Goal: Information Seeking & Learning: Check status

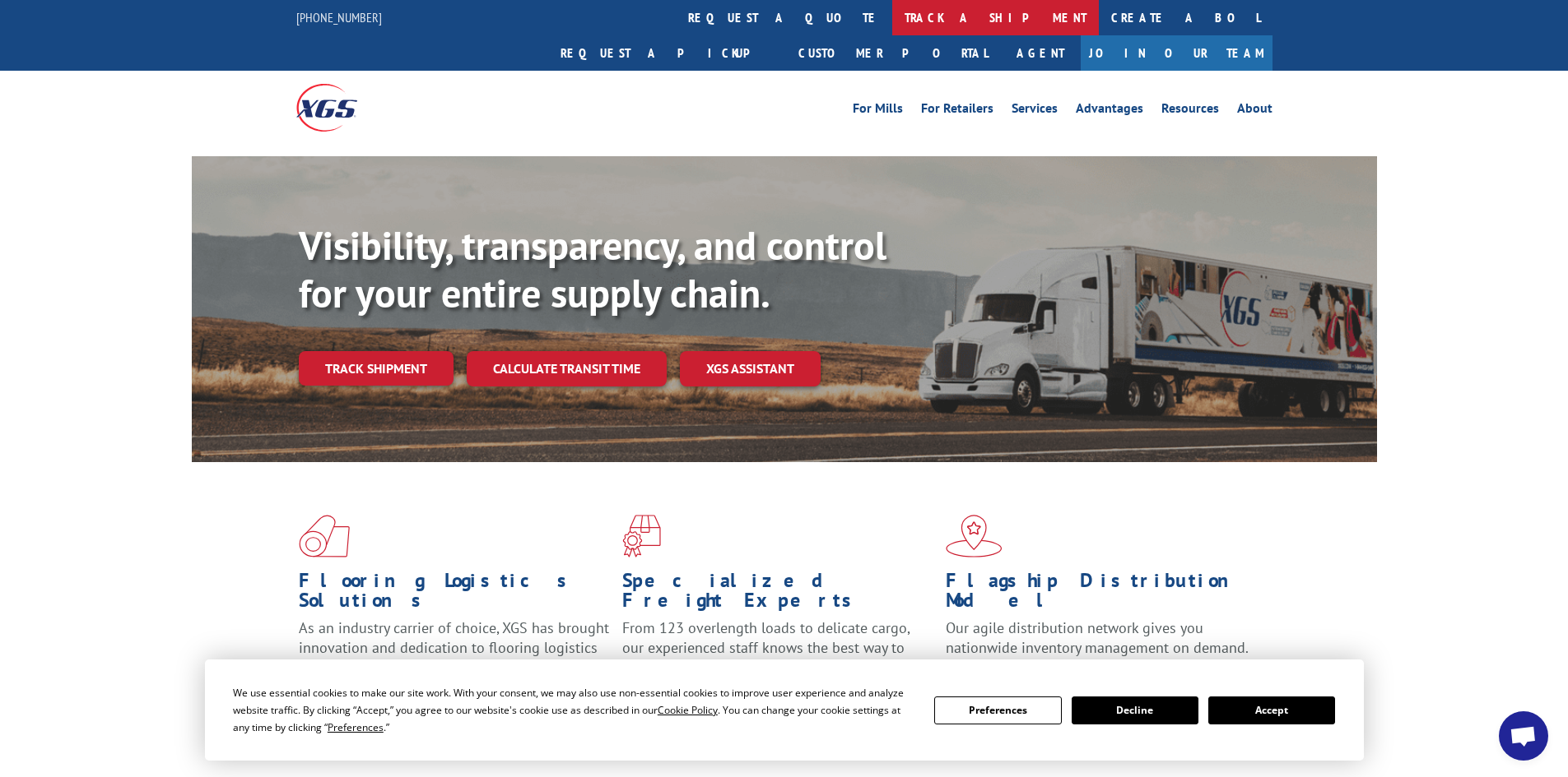
click at [892, 18] on link "track a shipment" at bounding box center [995, 18] width 207 height 35
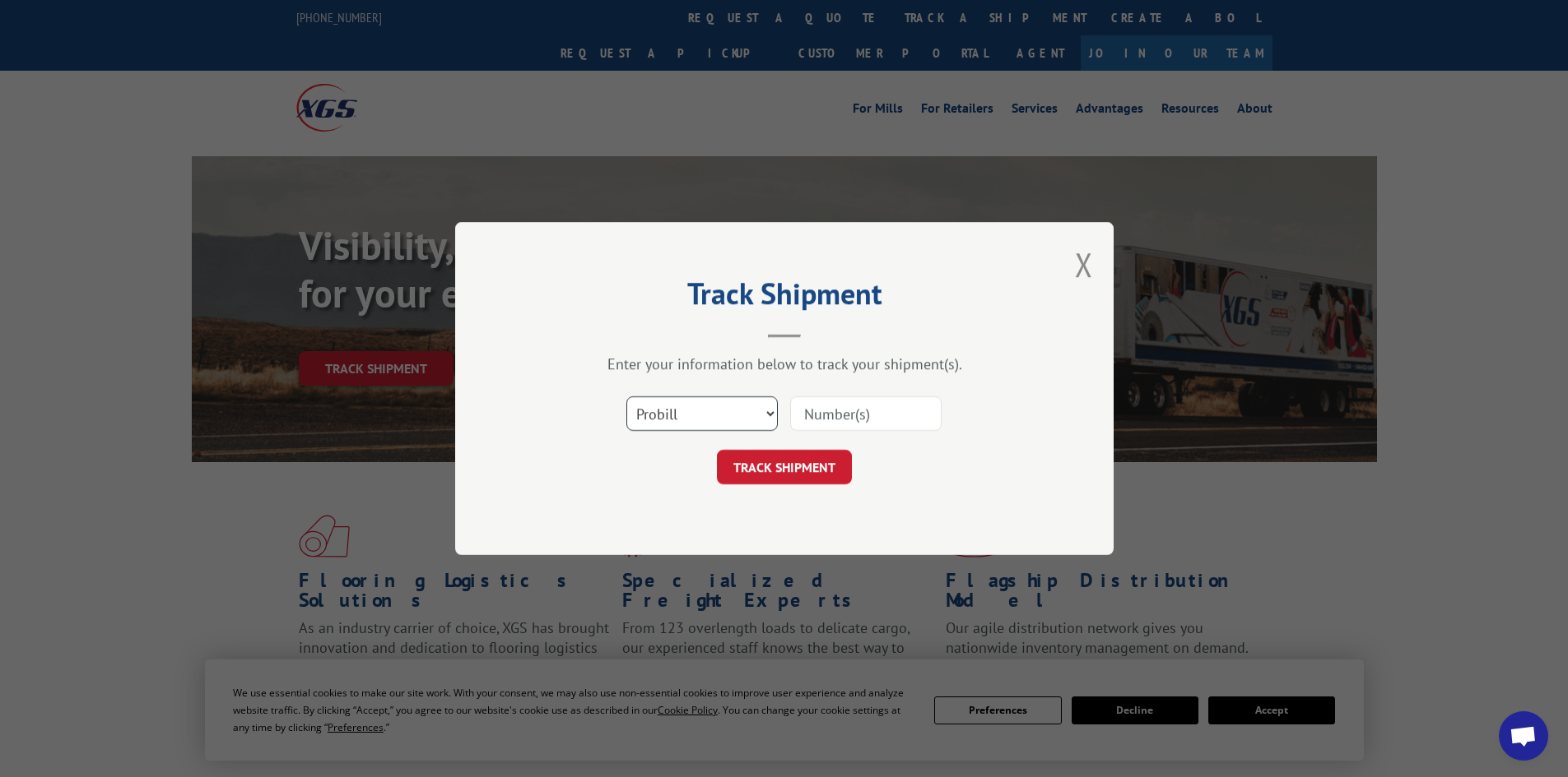
click at [741, 417] on select "Select category... Probill BOL PO" at bounding box center [702, 413] width 151 height 35
select select "bol"
click at [626, 396] on select "Select category... Probill BOL PO" at bounding box center [702, 413] width 151 height 35
click at [832, 417] on input at bounding box center [865, 413] width 151 height 35
paste input "2838516"
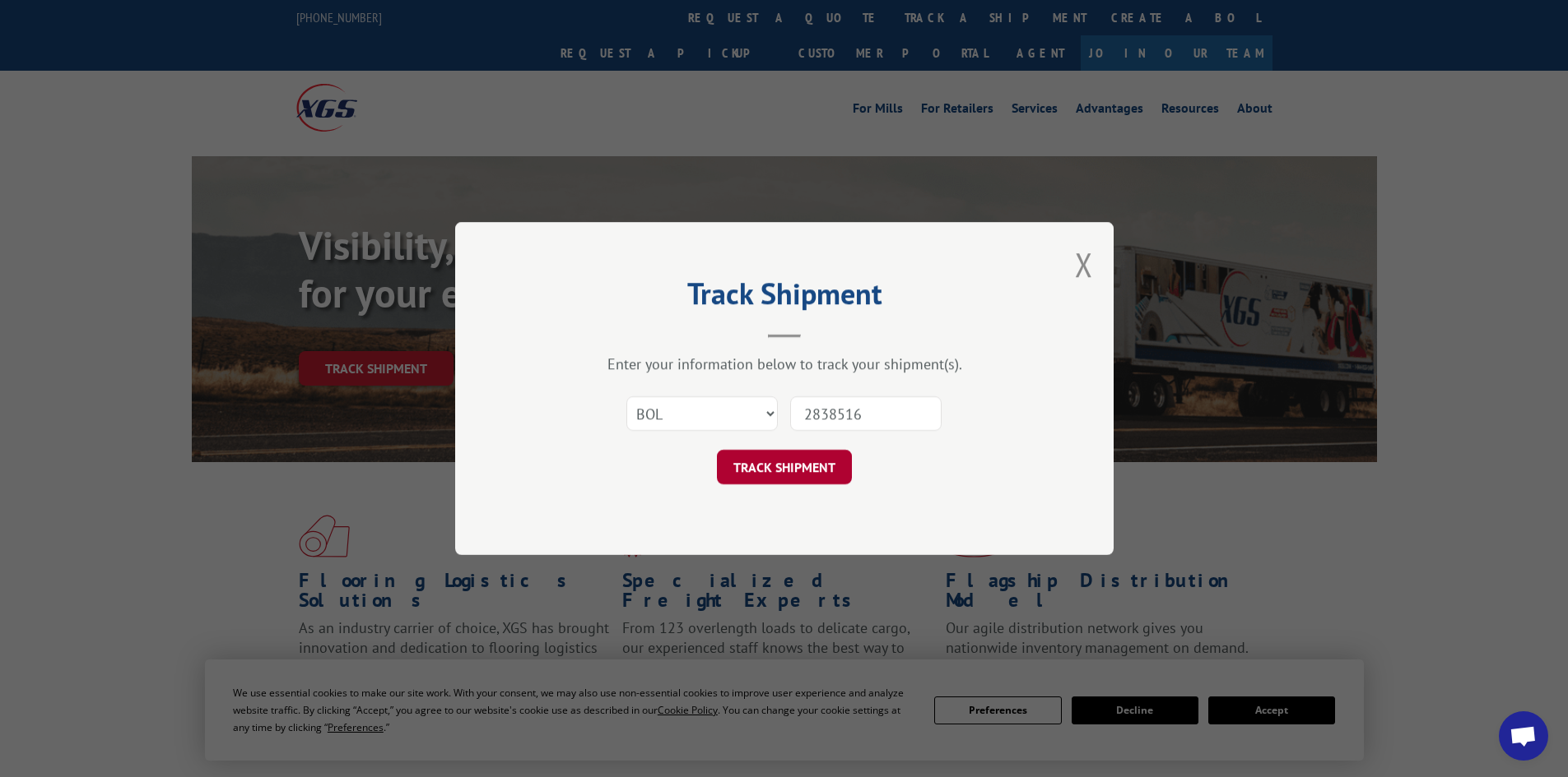
type input "2838516"
click at [792, 472] on button "TRACK SHIPMENT" at bounding box center [784, 467] width 135 height 35
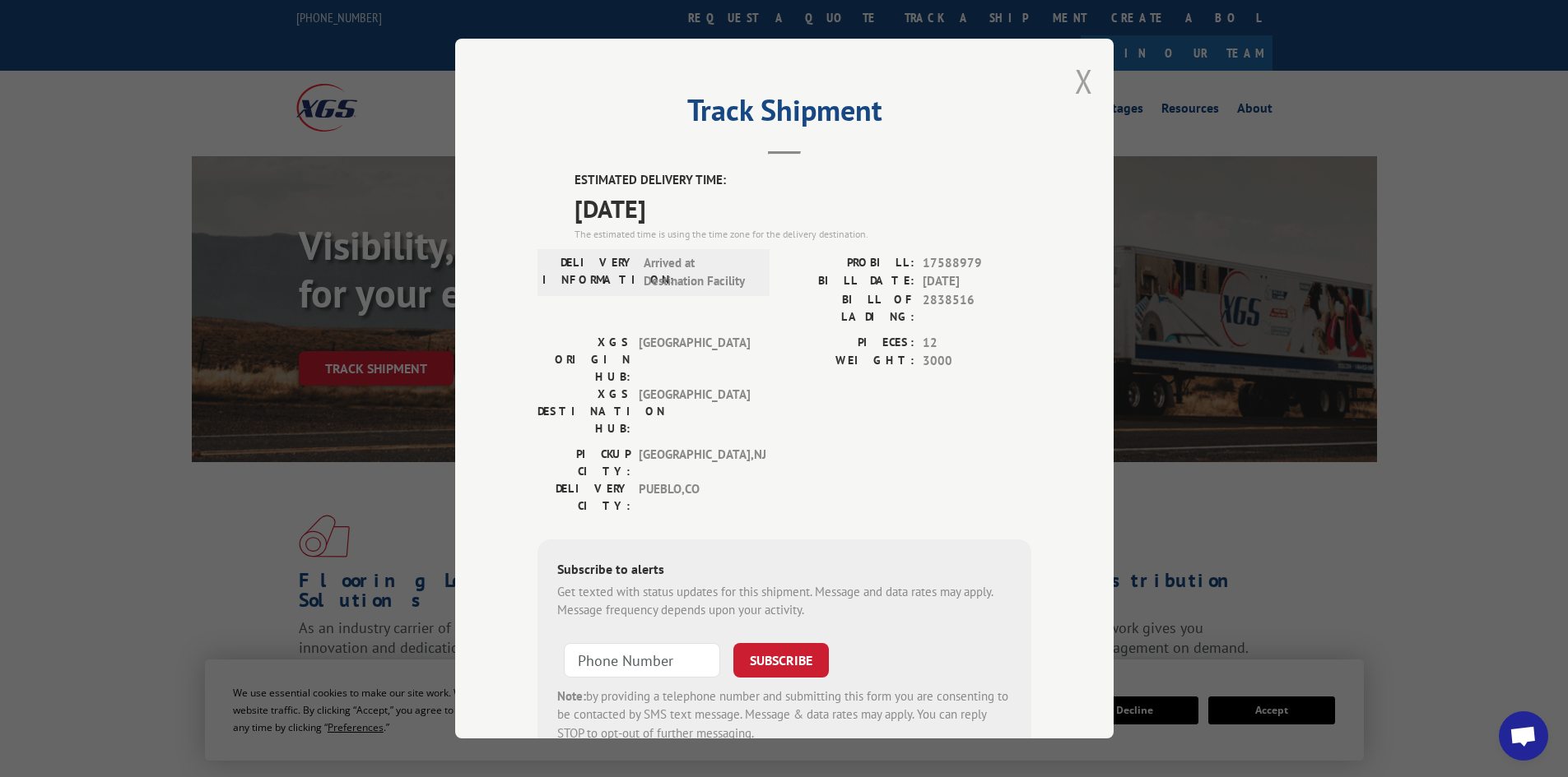
click at [1078, 81] on button "Close modal" at bounding box center [1083, 80] width 18 height 44
